Goal: Transaction & Acquisition: Download file/media

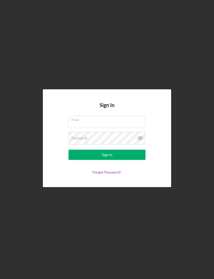
click at [138, 128] on input "Email" at bounding box center [106, 122] width 77 height 12
type input "[EMAIL_ADDRESS][DOMAIN_NAME]"
click at [107, 160] on button "Sign In" at bounding box center [106, 154] width 77 height 10
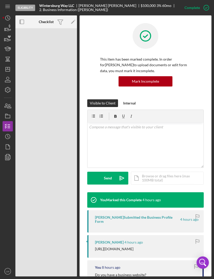
click at [10, 26] on icon "button" at bounding box center [10, 25] width 2 height 3
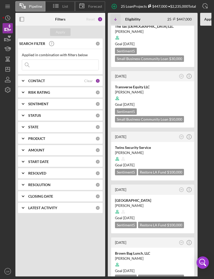
scroll to position [337, 0]
click at [178, 154] on div at bounding box center [152, 159] width 75 height 10
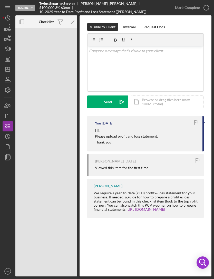
click at [12, 27] on icon "button" at bounding box center [7, 28] width 13 height 13
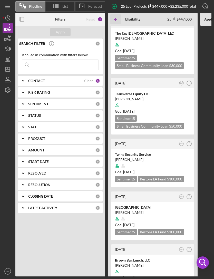
scroll to position [318, 0]
click at [168, 160] on div at bounding box center [152, 165] width 75 height 10
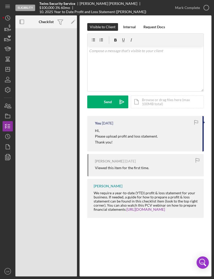
click at [22, 21] on icon "button" at bounding box center [22, 22] width 12 height 12
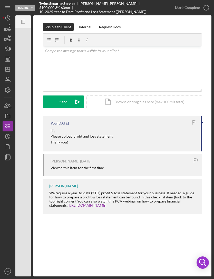
click at [25, 27] on icon "Icon/Panel Side Expand" at bounding box center [23, 22] width 12 height 12
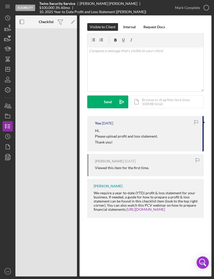
click at [11, 111] on icon "button" at bounding box center [7, 115] width 13 height 13
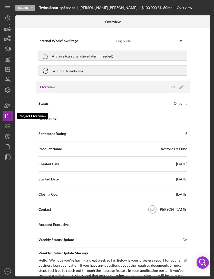
click at [11, 145] on icon "button" at bounding box center [7, 146] width 13 height 13
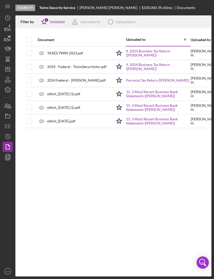
click at [143, 54] on link "8. 2023 Business Tax Return ([PERSON_NAME])" at bounding box center [158, 53] width 64 height 8
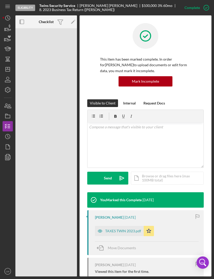
click at [127, 229] on div "TAXES TWIN 2023.pdf" at bounding box center [123, 231] width 36 height 4
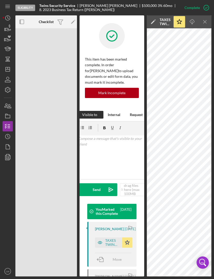
click at [195, 22] on icon "Icon/Download" at bounding box center [192, 22] width 12 height 12
